Goal: Task Accomplishment & Management: Manage account settings

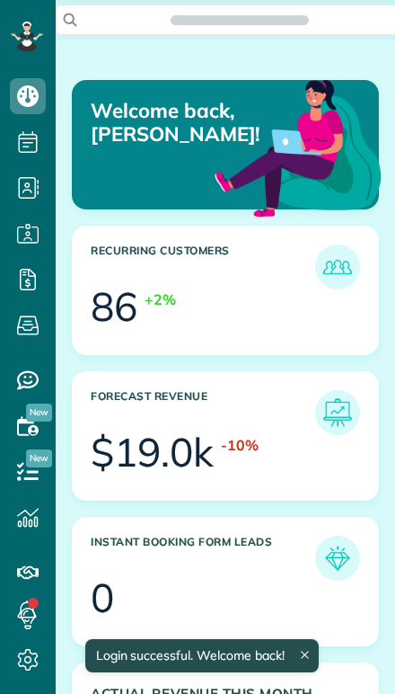
scroll to position [128, 287]
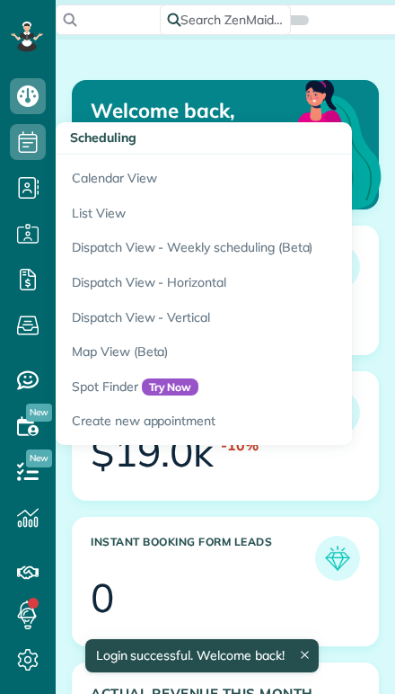
click at [91, 180] on link "Calendar View" at bounding box center [280, 175] width 449 height 41
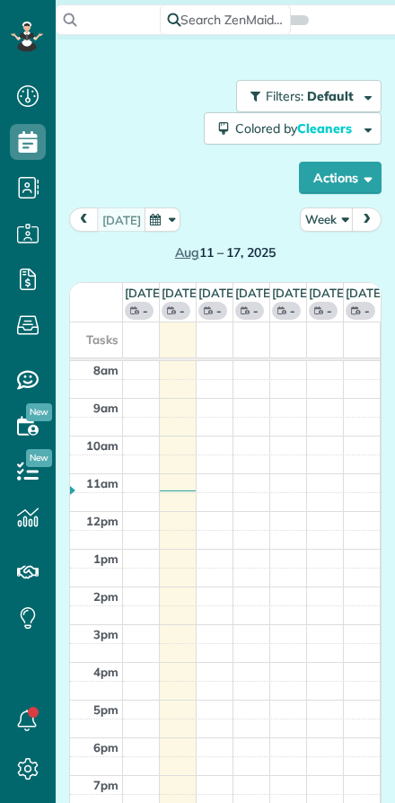
scroll to position [8, 8]
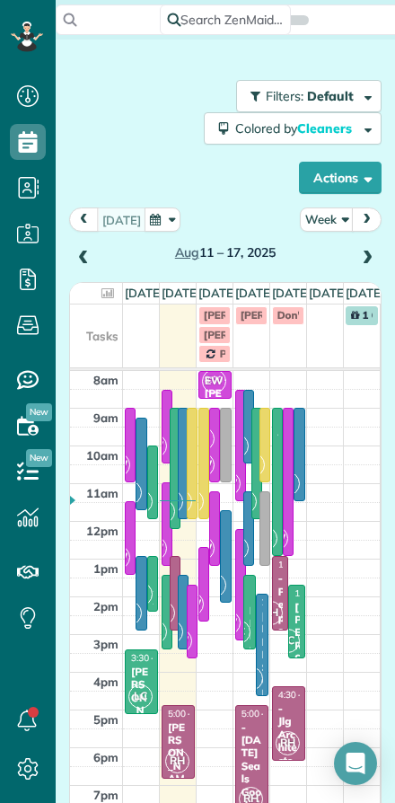
click at [326, 212] on button "Week" at bounding box center [327, 220] width 54 height 24
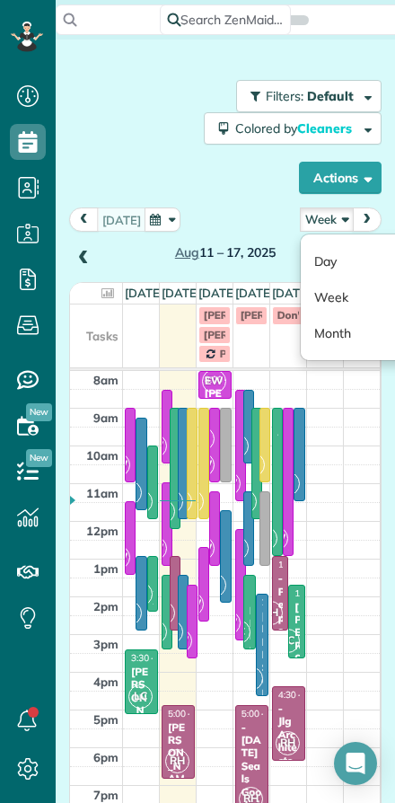
click at [323, 257] on link "Day" at bounding box center [372, 261] width 142 height 36
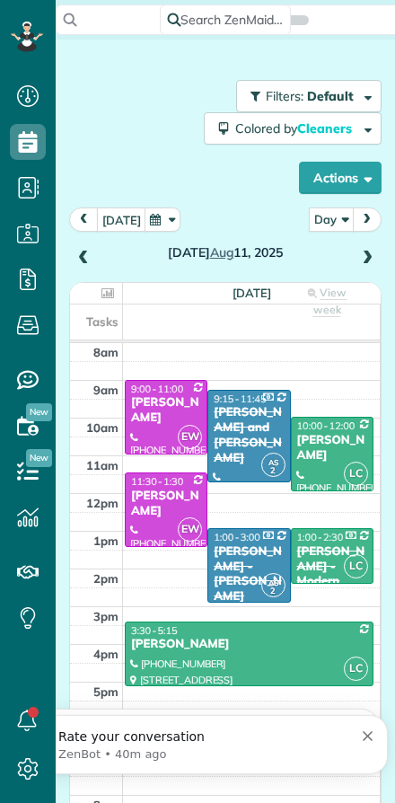
click at [127, 217] on button "today" at bounding box center [121, 220] width 49 height 24
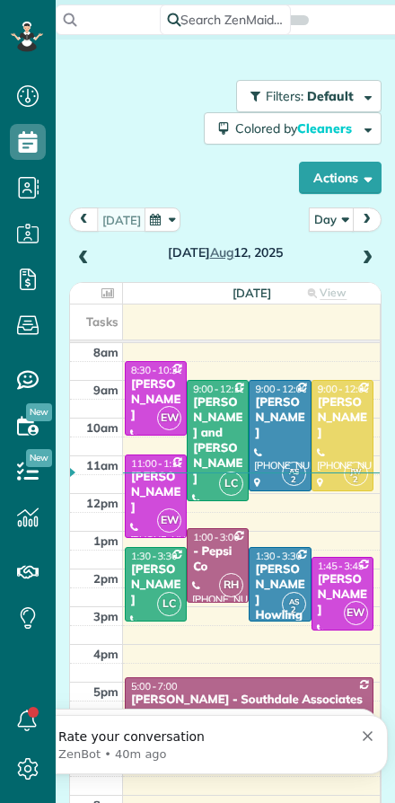
click at [214, 444] on div at bounding box center [218, 440] width 60 height 119
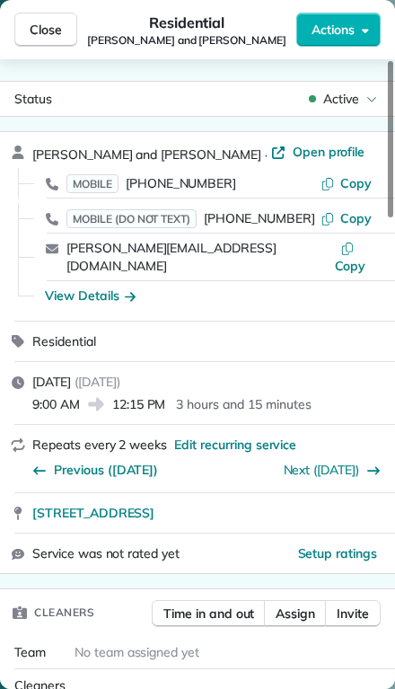
scroll to position [-2, 0]
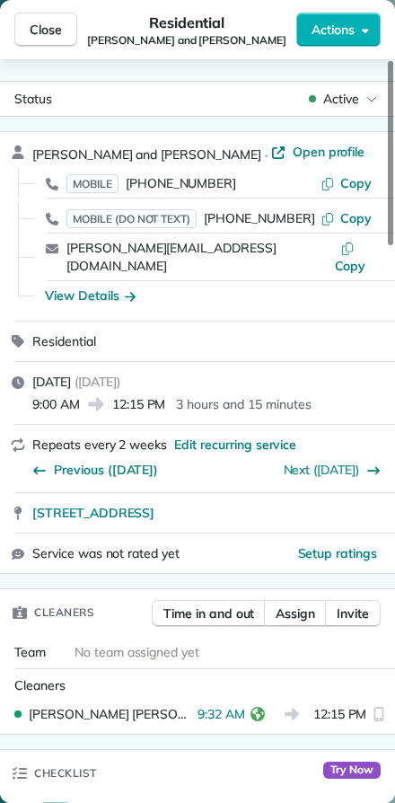
scroll to position [803, 56]
click at [38, 29] on span "Close" at bounding box center [46, 30] width 32 height 18
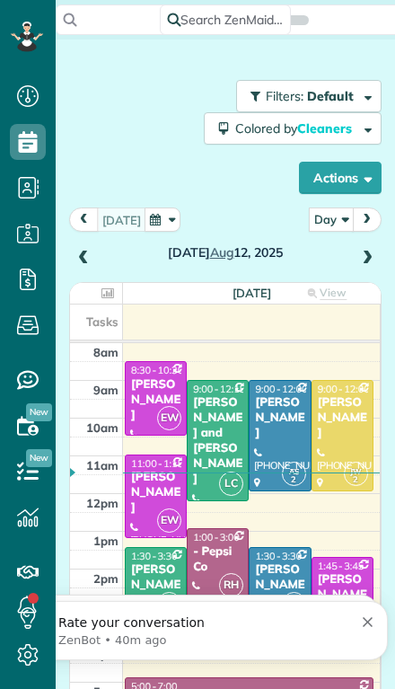
scroll to position [729, 56]
click at [155, 562] on div "Larry Skogen" at bounding box center [155, 585] width 51 height 46
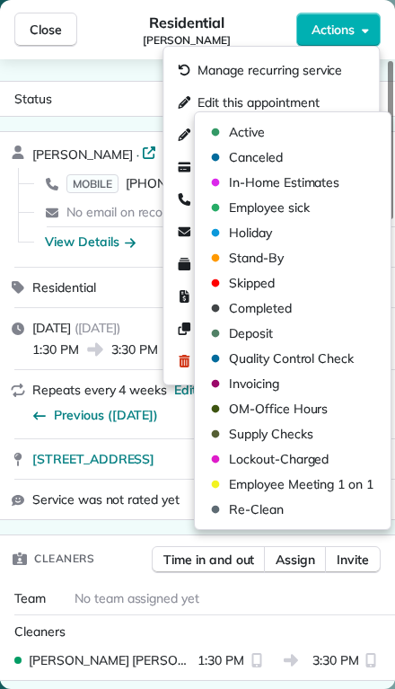
click at [236, 157] on span "Canceled" at bounding box center [256, 157] width 54 height 18
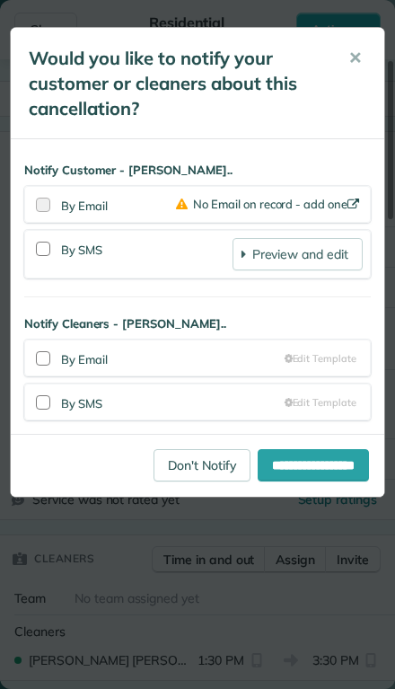
click at [192, 471] on link "Don't Notify" at bounding box center [202, 465] width 97 height 32
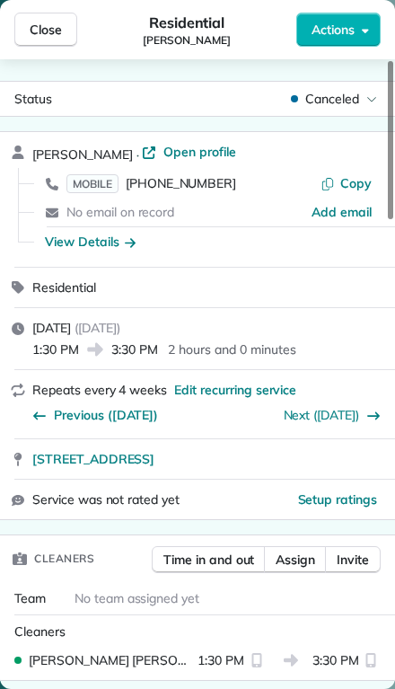
click at [287, 562] on span "Assign" at bounding box center [296, 560] width 40 height 18
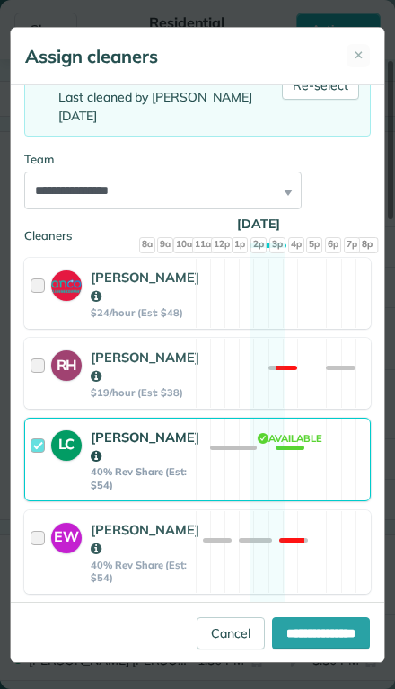
scroll to position [172, 0]
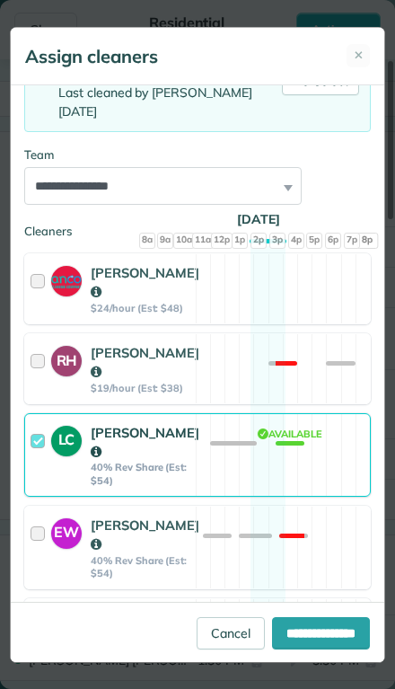
click at [45, 443] on div at bounding box center [41, 455] width 21 height 64
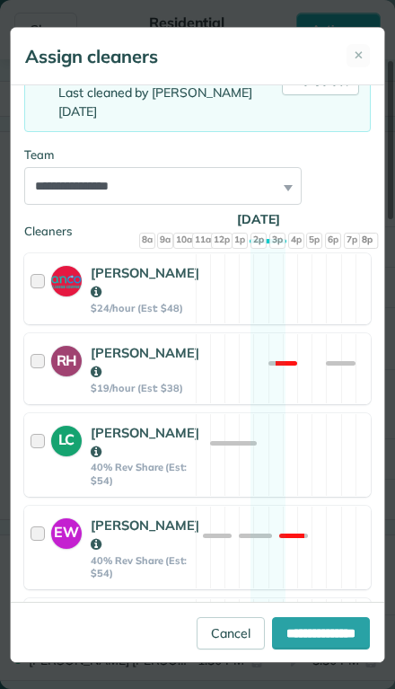
click at [297, 650] on input "**********" at bounding box center [321, 633] width 98 height 32
type input "**********"
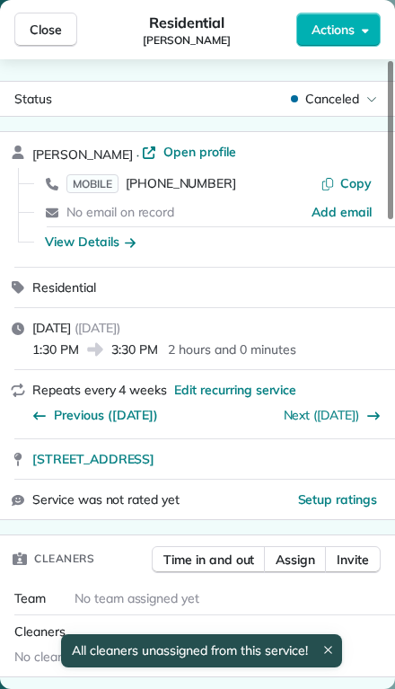
click at [44, 27] on span "Close" at bounding box center [46, 30] width 32 height 18
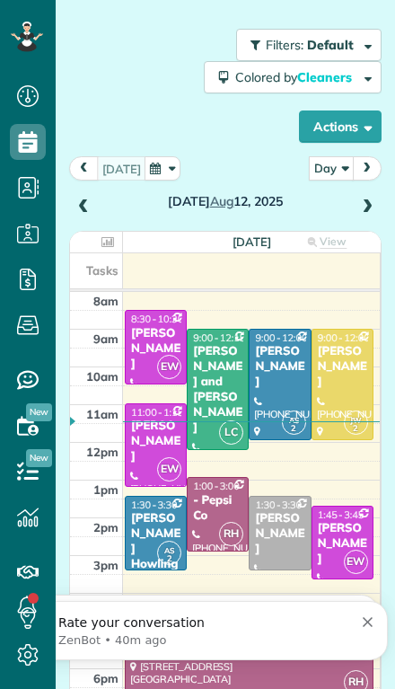
scroll to position [52, 0]
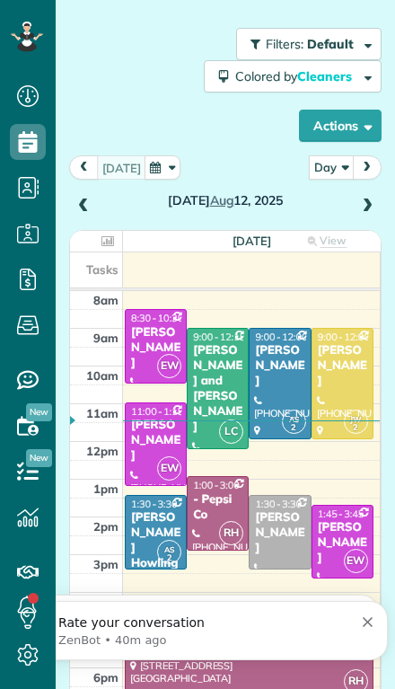
click at [372, 199] on span at bounding box center [368, 207] width 20 height 16
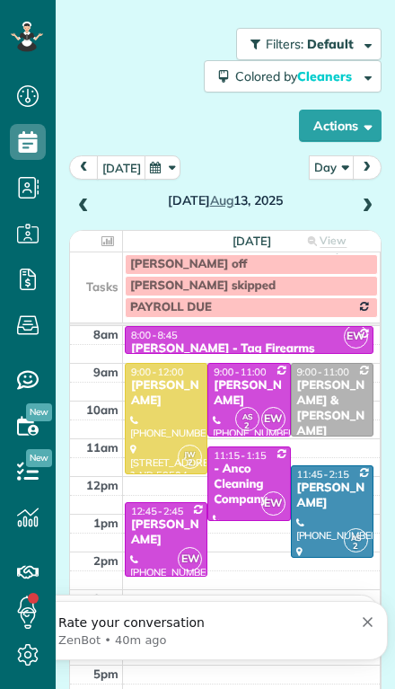
click at [362, 199] on span at bounding box center [368, 207] width 20 height 16
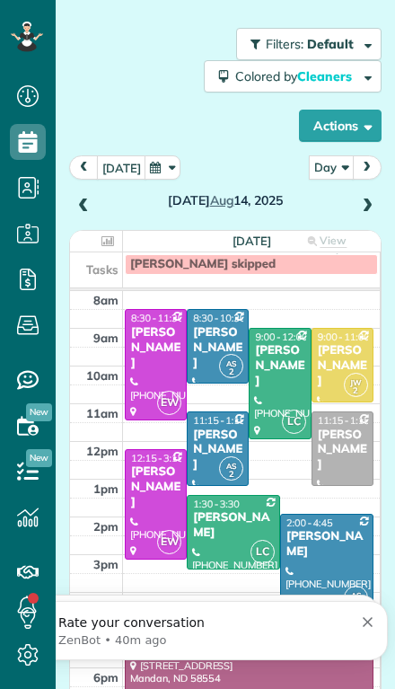
click at [361, 199] on span at bounding box center [368, 207] width 20 height 16
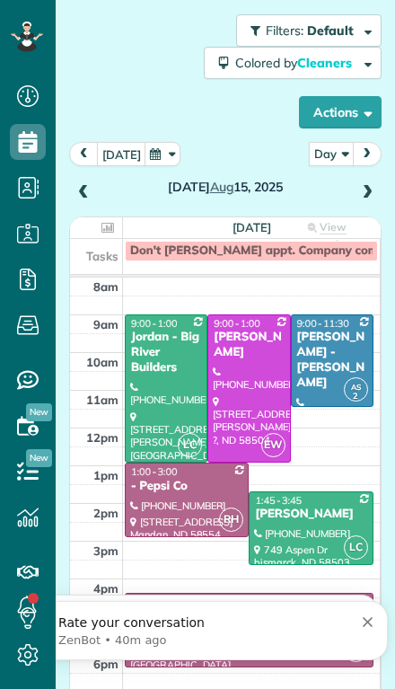
scroll to position [65, 0]
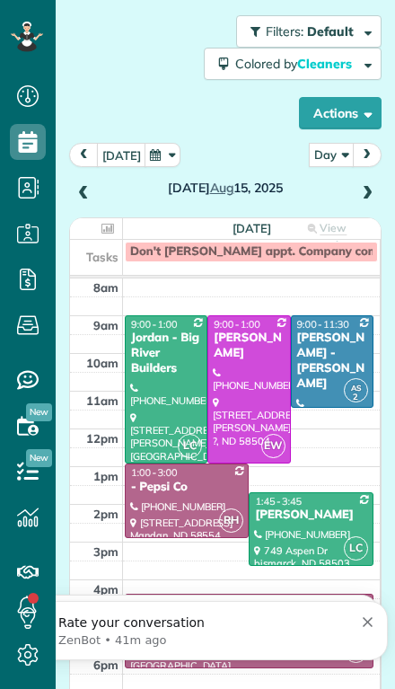
click at [358, 186] on span at bounding box center [368, 194] width 20 height 16
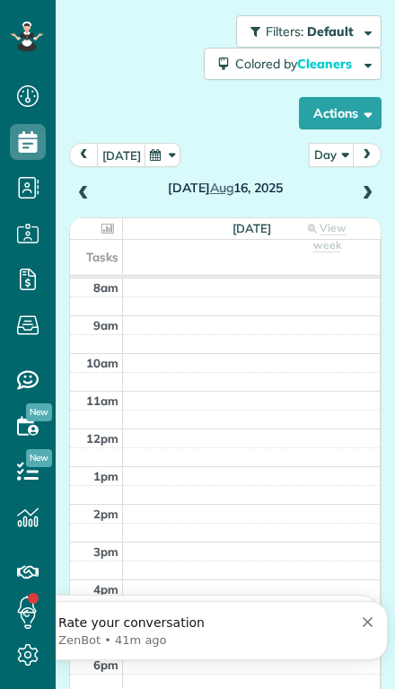
click at [362, 186] on span at bounding box center [368, 194] width 20 height 16
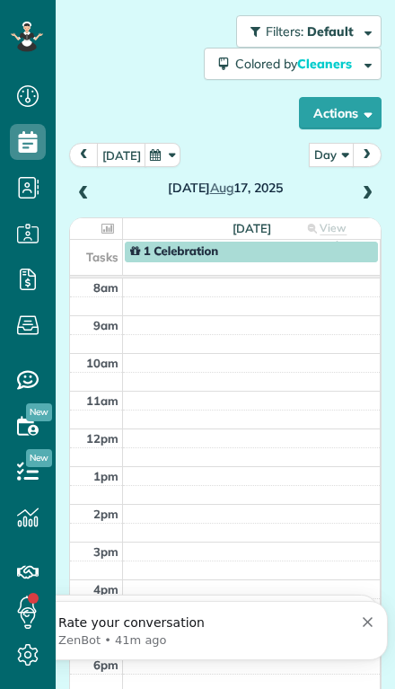
click at [361, 186] on span at bounding box center [368, 194] width 20 height 16
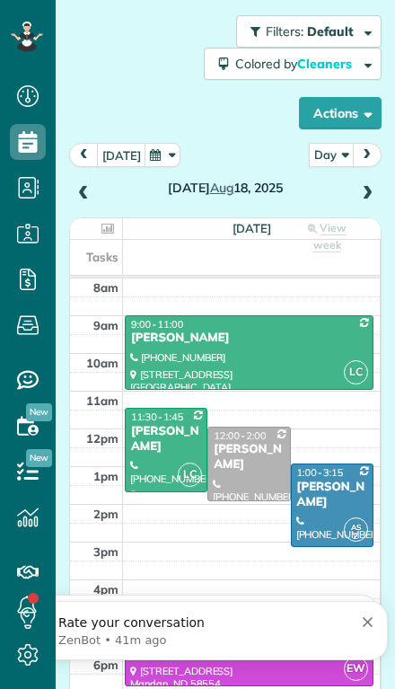
click at [361, 186] on span at bounding box center [368, 194] width 20 height 16
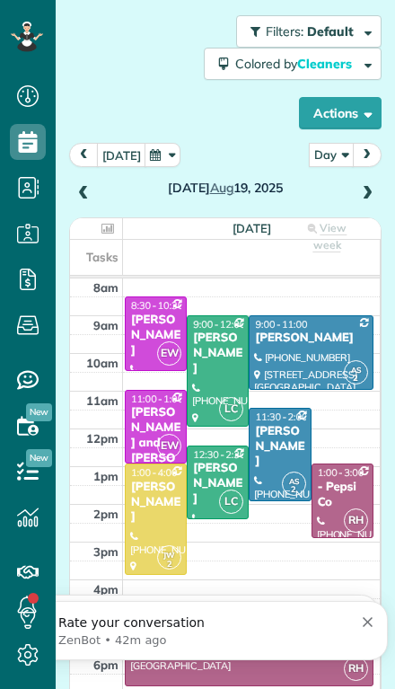
click at [378, 143] on div "Tuesday Aug 19, 2025" at bounding box center [225, 174] width 313 height 63
click at [369, 186] on span at bounding box center [368, 194] width 20 height 16
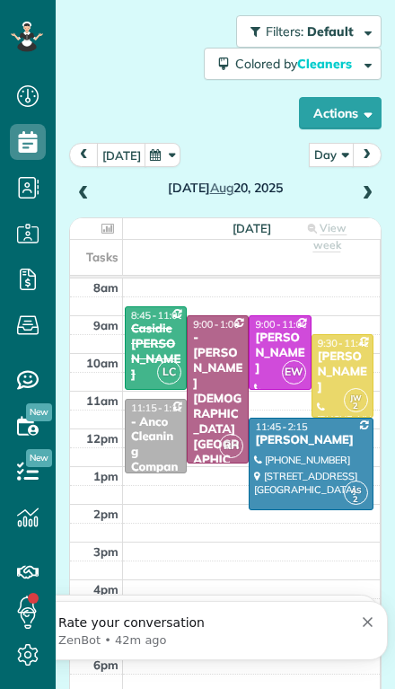
click at [153, 322] on div "Casidie Fladeland" at bounding box center [155, 352] width 51 height 61
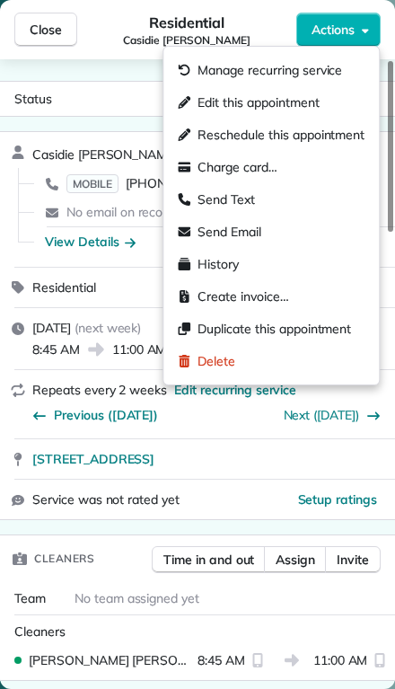
click at [214, 64] on span "Manage recurring service" at bounding box center [270, 70] width 145 height 18
